Goal: Task Accomplishment & Management: Complete application form

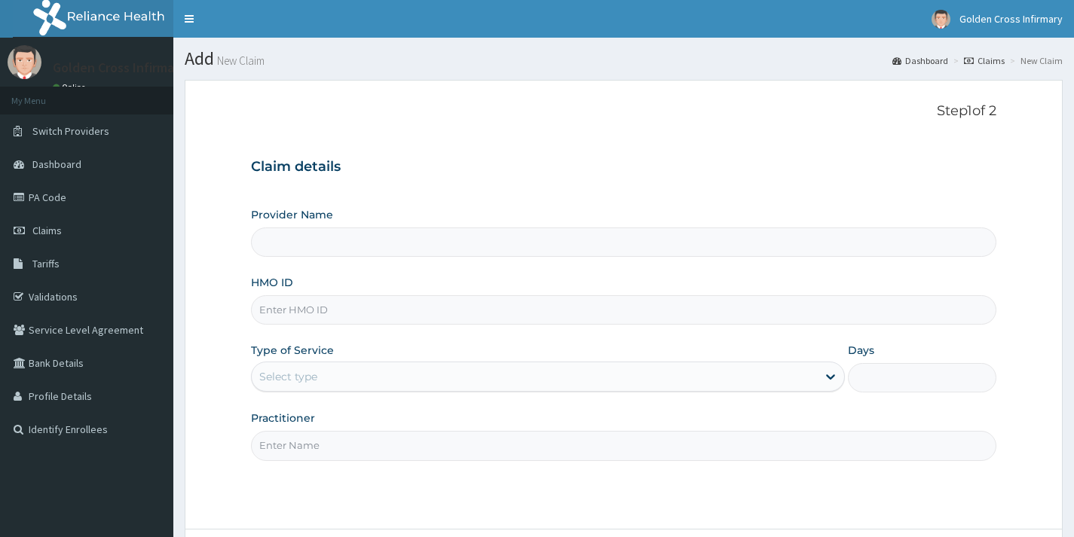
click at [382, 315] on input "HMO ID" at bounding box center [623, 309] width 745 height 29
type input "[GEOGRAPHIC_DATA] (Hospital & Maternity)"
type input "EOE/10001/A"
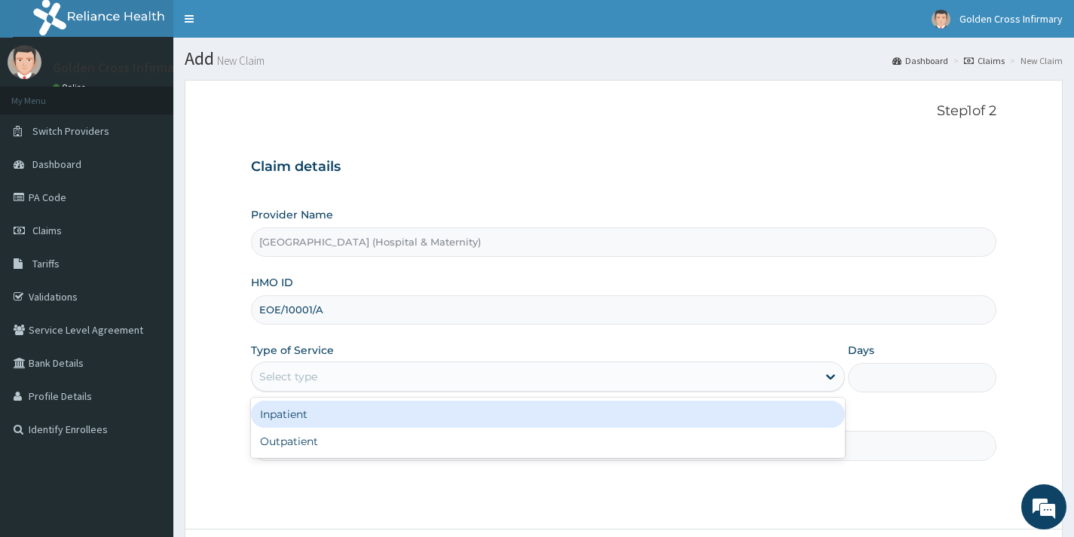
drag, startPoint x: 346, startPoint y: 364, endPoint x: 338, endPoint y: 414, distance: 51.0
click at [342, 368] on div "Select type" at bounding box center [548, 377] width 594 height 30
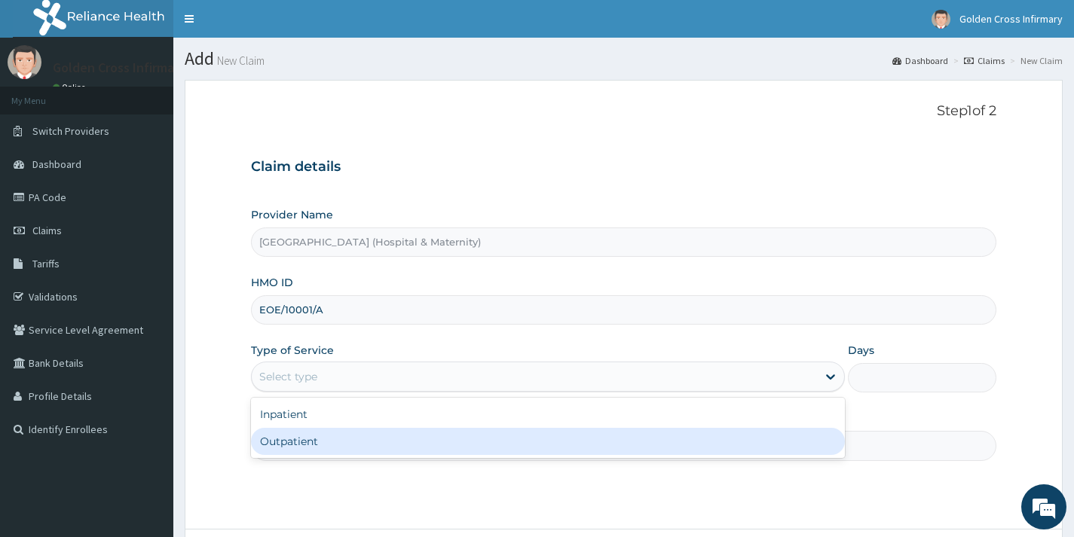
click at [338, 432] on div "Outpatient" at bounding box center [548, 441] width 594 height 27
type input "1"
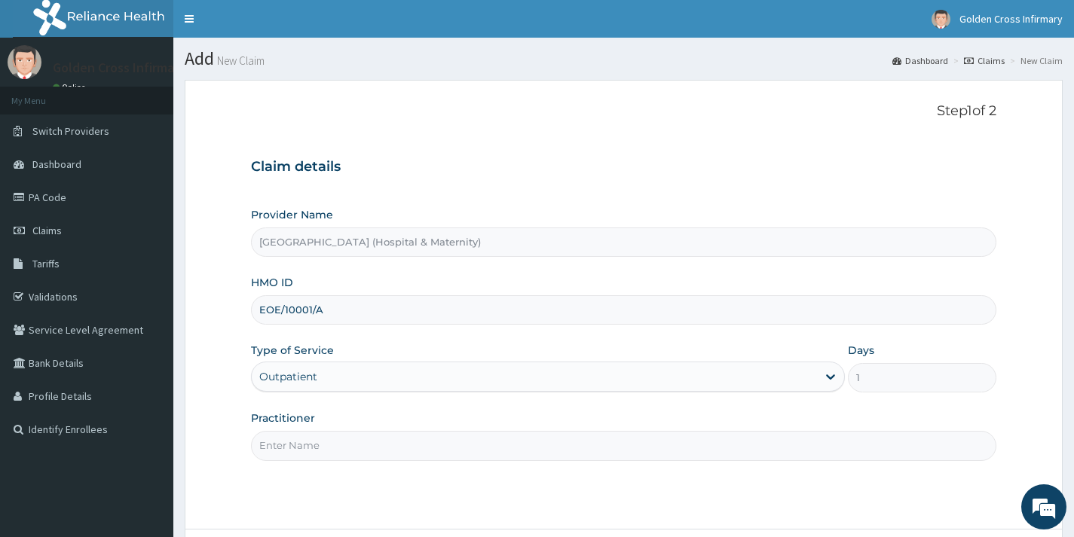
drag, startPoint x: 327, startPoint y: 442, endPoint x: 332, endPoint y: 434, distance: 9.4
click at [327, 442] on input "Practitioner" at bounding box center [623, 445] width 745 height 29
type input "GP"
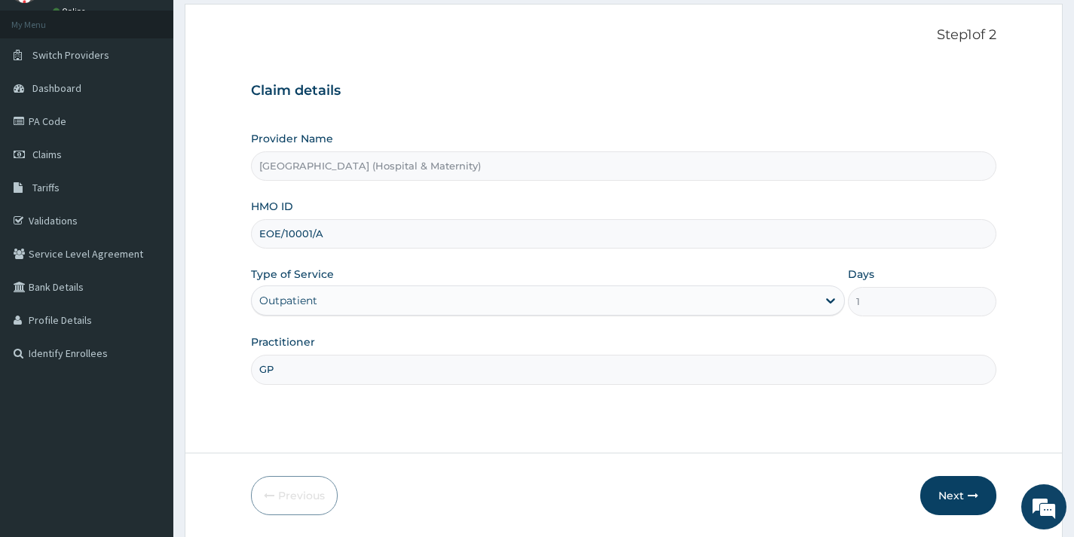
scroll to position [127, 0]
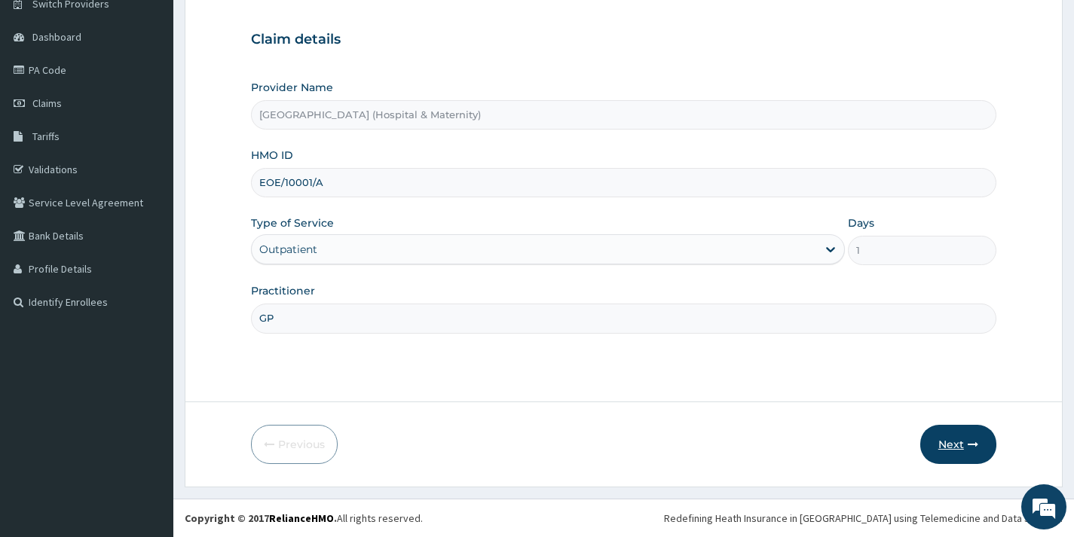
click at [950, 452] on button "Next" at bounding box center [958, 444] width 76 height 39
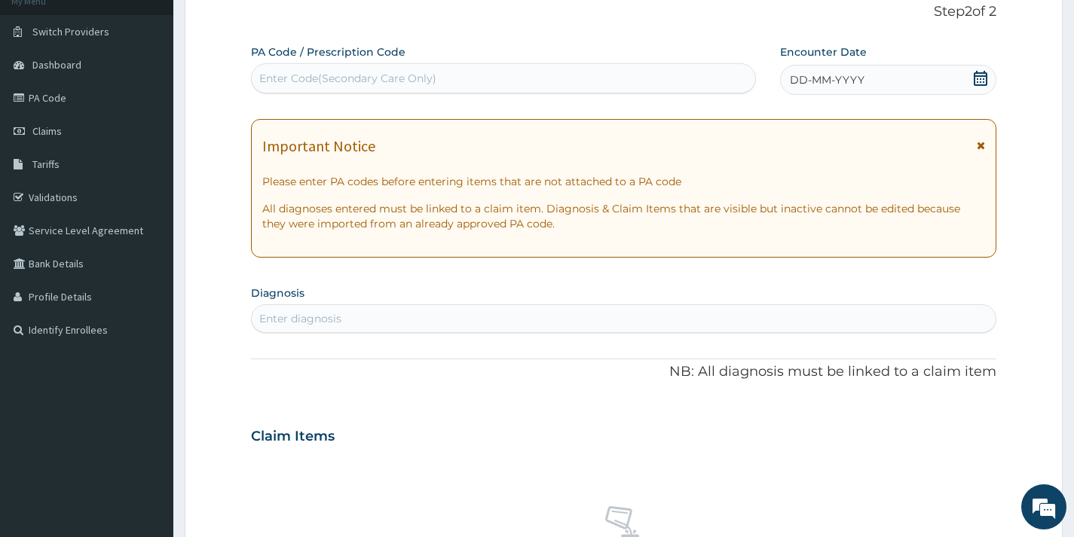
scroll to position [52, 0]
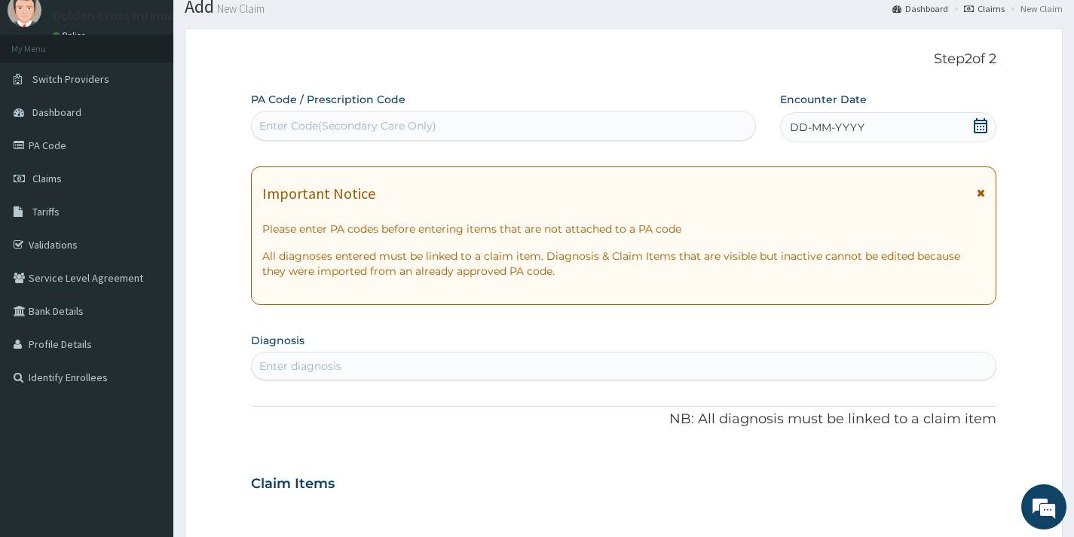
click at [536, 139] on div "Enter Code(Secondary Care Only)" at bounding box center [503, 126] width 505 height 30
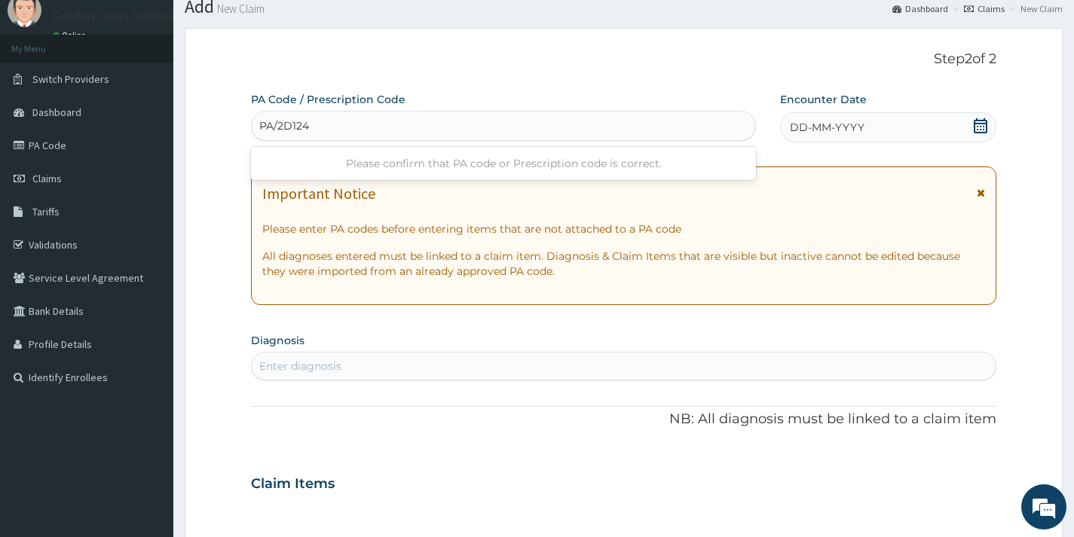
type input "PA/2D124A"
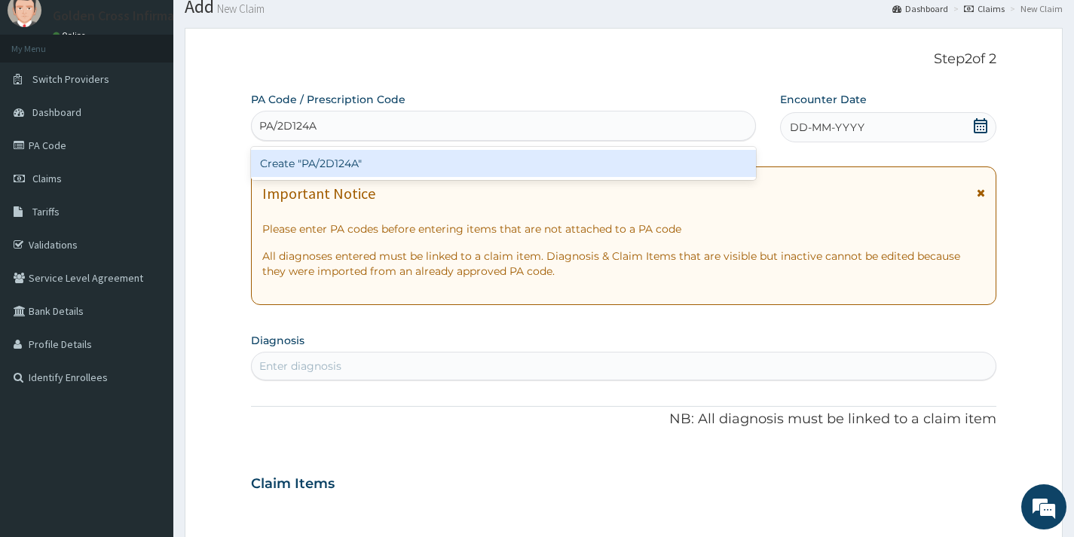
click at [539, 154] on div "Create "PA/2D124A"" at bounding box center [503, 163] width 505 height 27
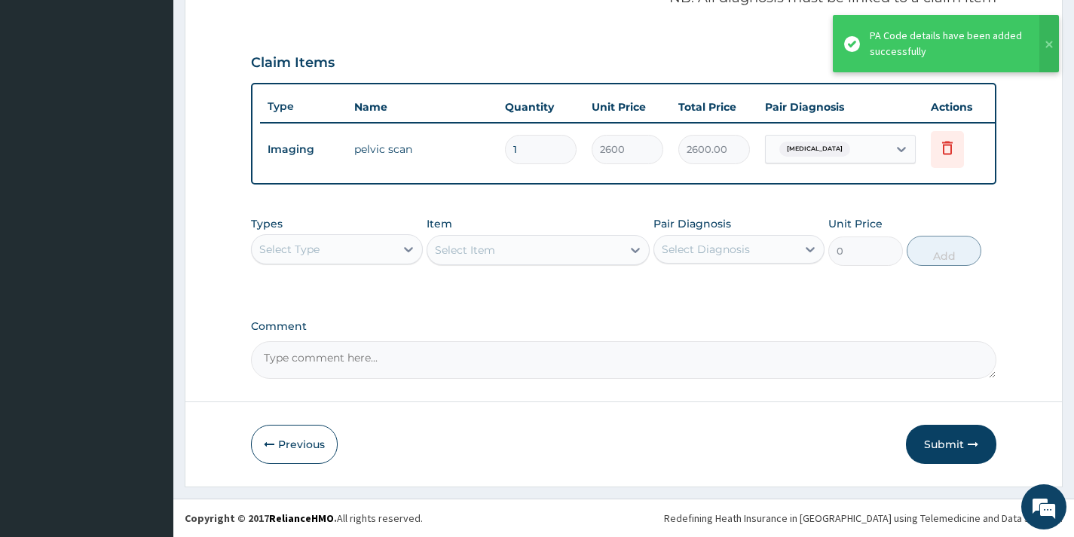
scroll to position [489, 0]
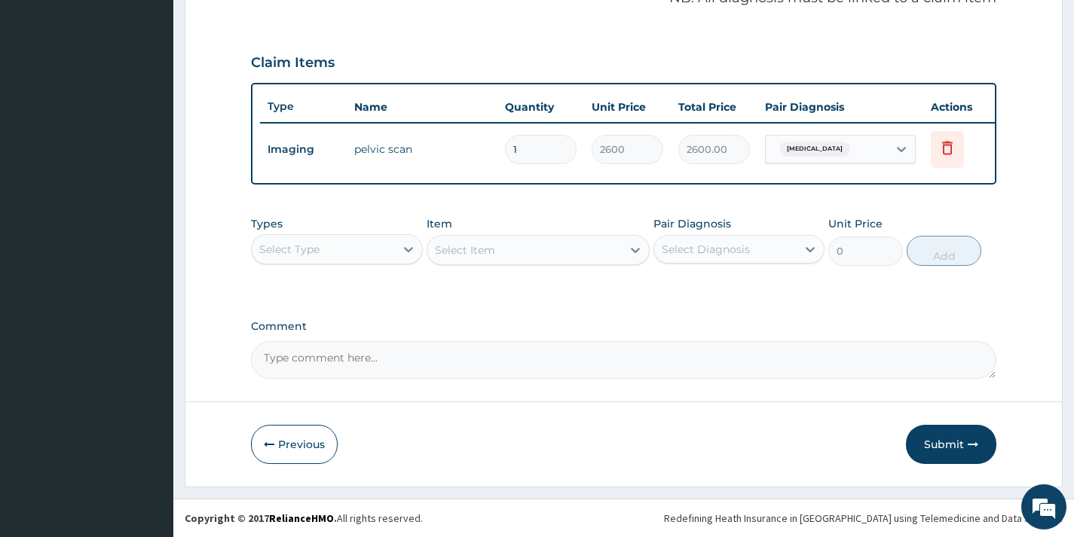
drag, startPoint x: 949, startPoint y: 442, endPoint x: 922, endPoint y: 431, distance: 28.7
click at [949, 443] on button "Submit" at bounding box center [951, 444] width 90 height 39
